Goal: Navigation & Orientation: Find specific page/section

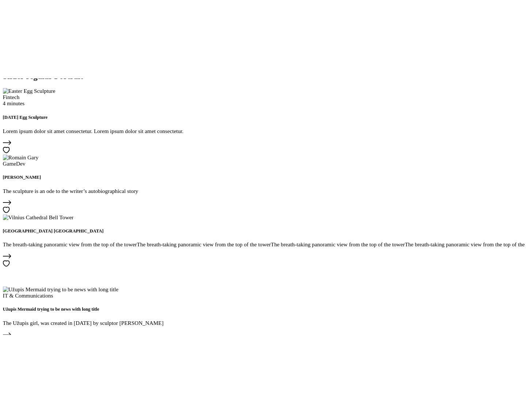
scroll to position [1499, 0]
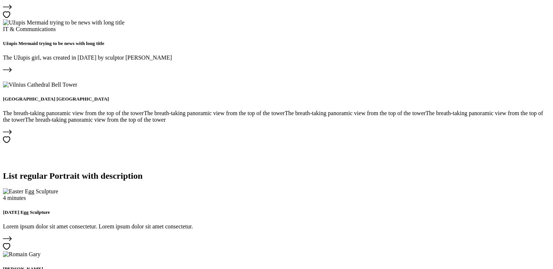
scroll to position [1019, 0]
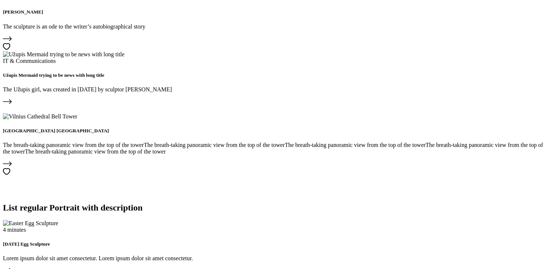
drag, startPoint x: 243, startPoint y: 128, endPoint x: 48, endPoint y: 129, distance: 195.2
copy h2 "Slider full width Portrait"
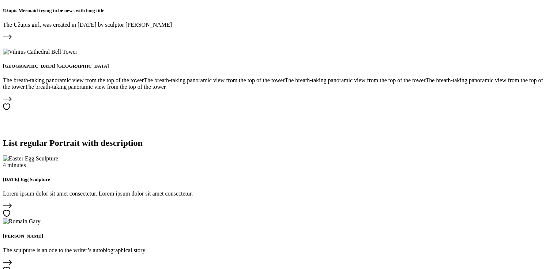
scroll to position [1087, 0]
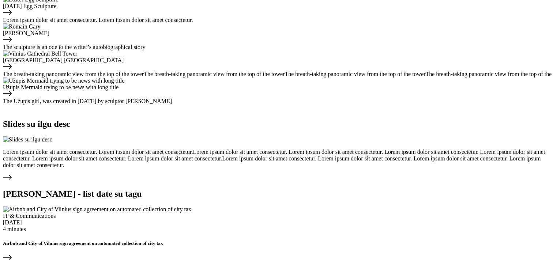
scroll to position [2283, 0]
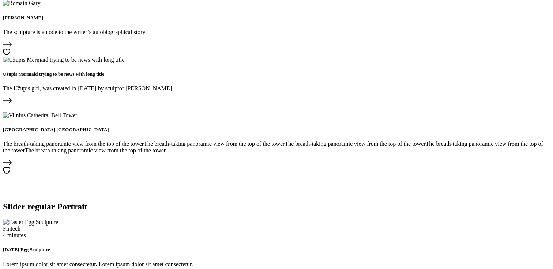
scroll to position [1252, 0]
